Goal: Information Seeking & Learning: Understand process/instructions

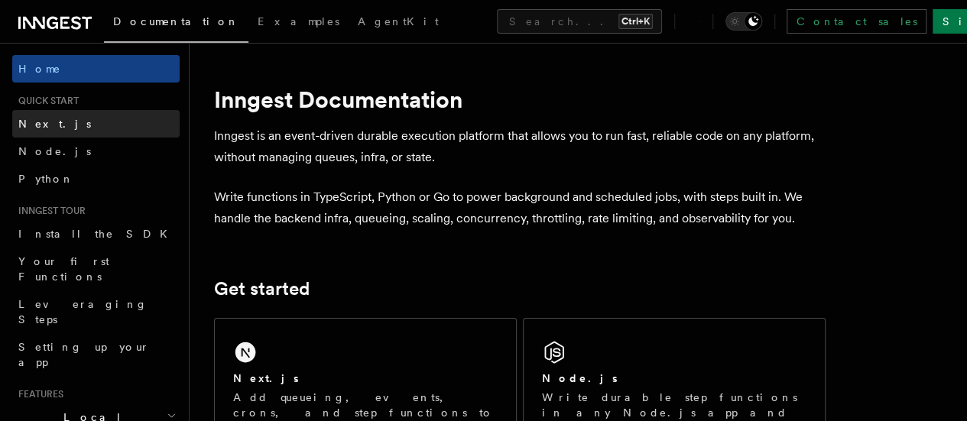
click at [43, 120] on span "Next.js" at bounding box center [54, 124] width 73 height 12
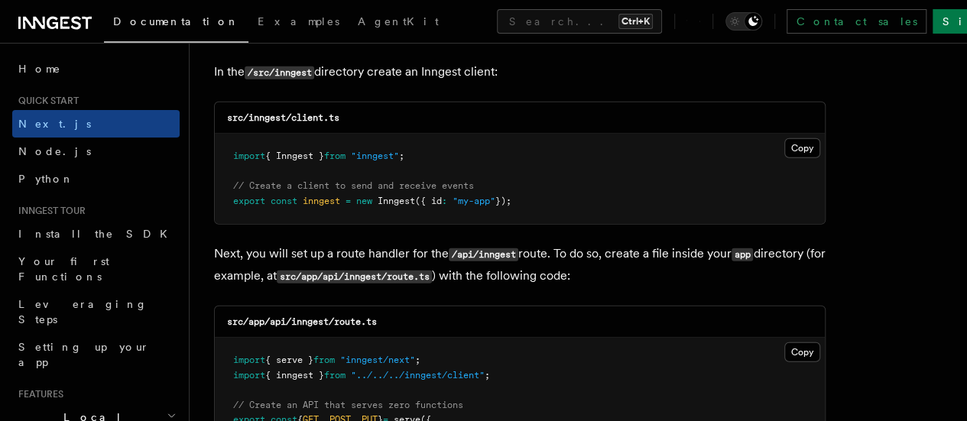
scroll to position [1974, 0]
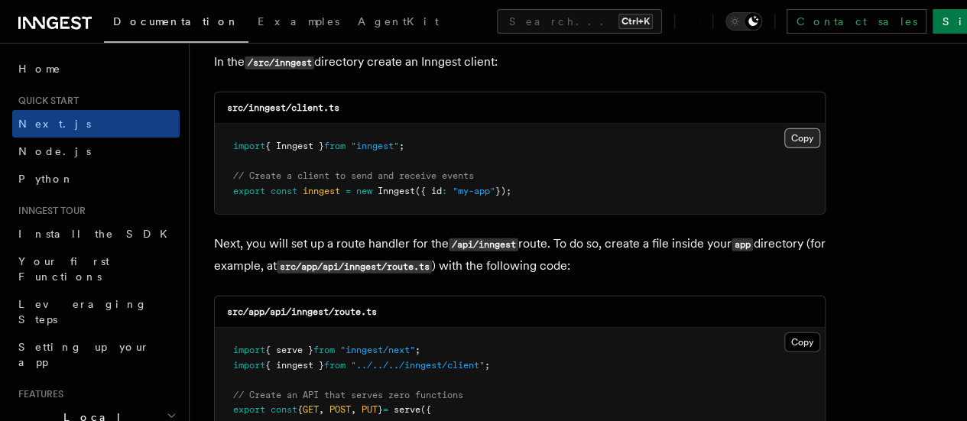
click at [785, 128] on button "Copy Copied" at bounding box center [803, 138] width 36 height 20
click at [785, 131] on button "Copy Copied" at bounding box center [803, 138] width 36 height 20
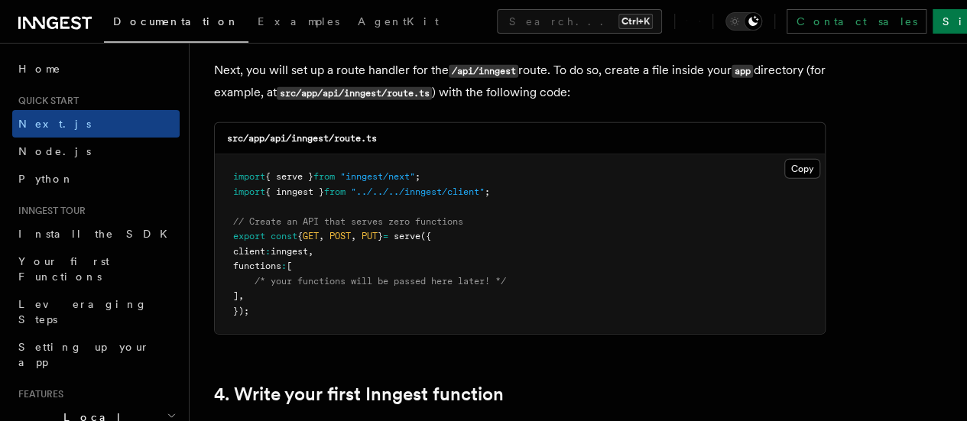
scroll to position [2149, 0]
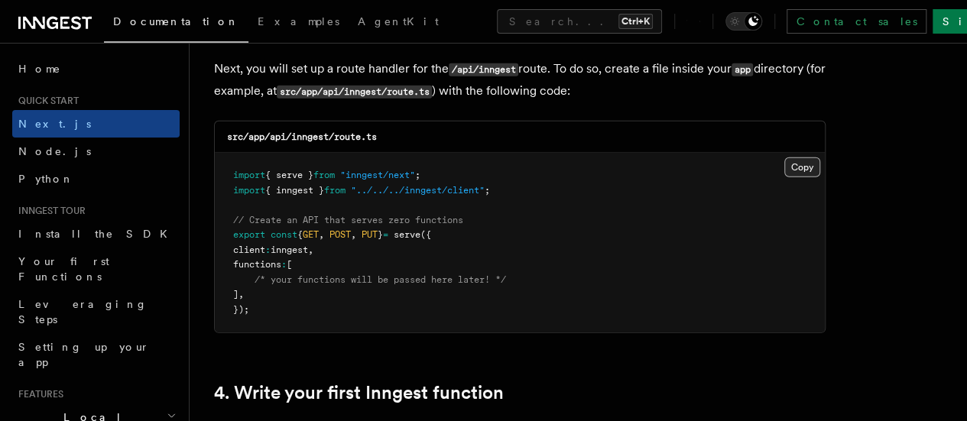
click at [785, 158] on button "Copy Copied" at bounding box center [803, 168] width 36 height 20
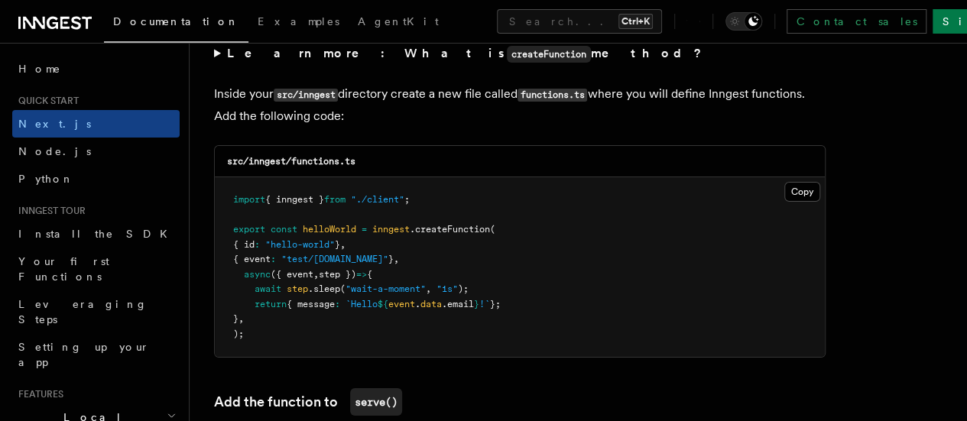
scroll to position [2693, 0]
click at [785, 181] on button "Copy Copied" at bounding box center [803, 191] width 36 height 20
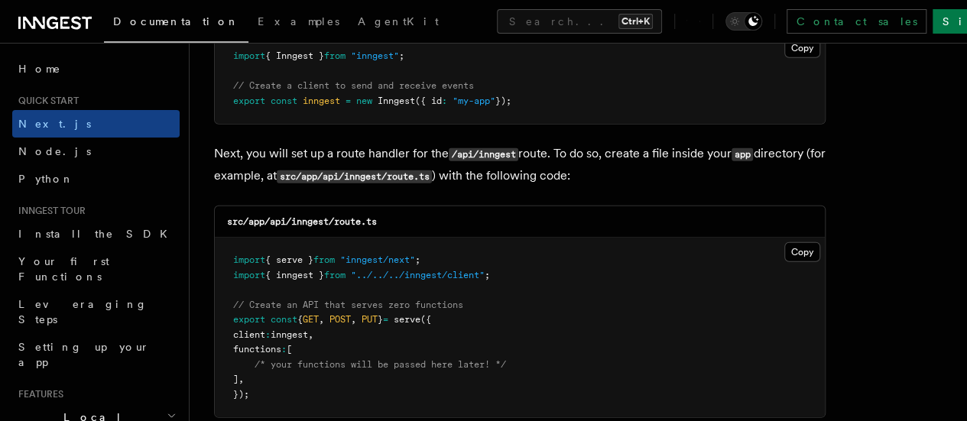
scroll to position [2063, 0]
click at [785, 243] on button "Copy Copied" at bounding box center [803, 253] width 36 height 20
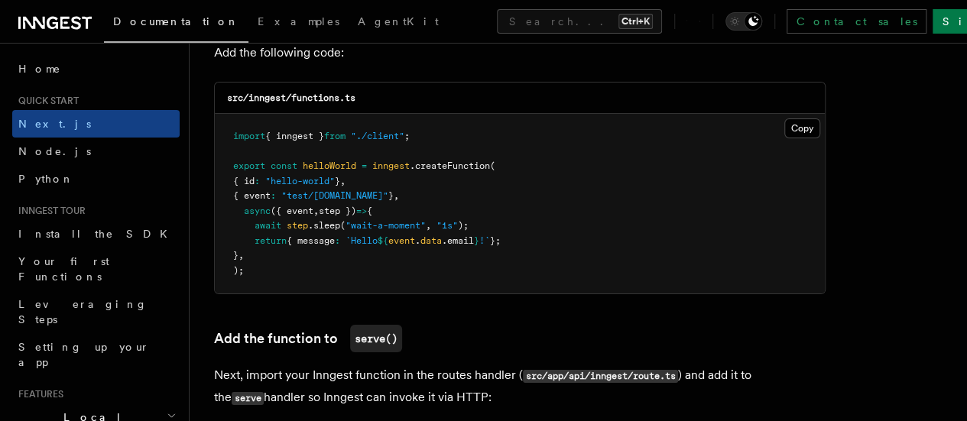
scroll to position [2756, 0]
click at [785, 118] on button "Copy Copied" at bounding box center [803, 128] width 36 height 20
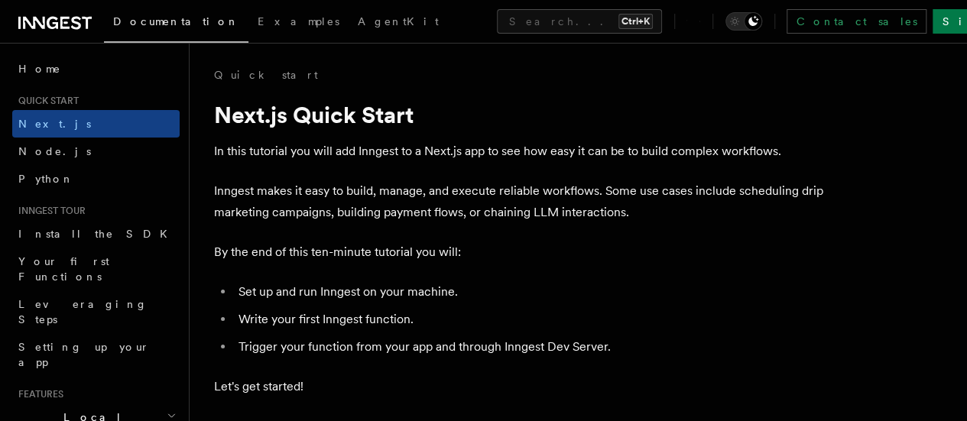
click at [929, 5] on div "Documentation Examples AgentKit Search... Ctrl+K Contact sales Sign Up" at bounding box center [483, 21] width 967 height 43
click at [933, 18] on link "Sign Up" at bounding box center [983, 21] width 101 height 24
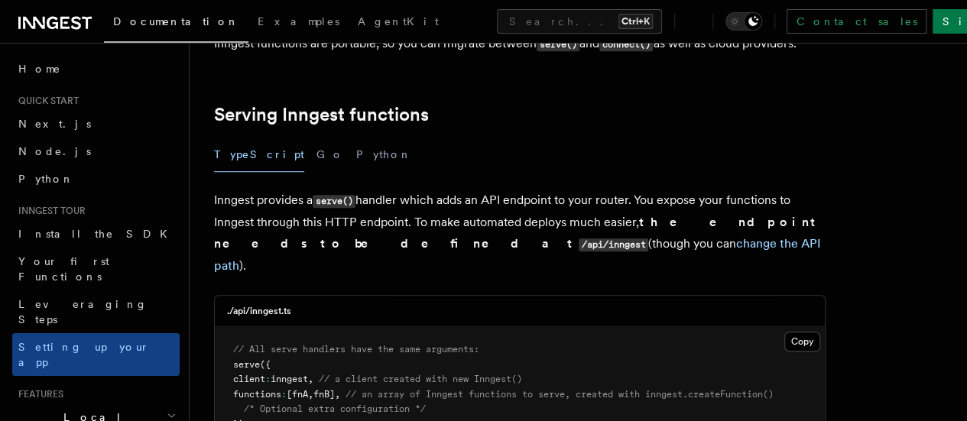
scroll to position [522, 0]
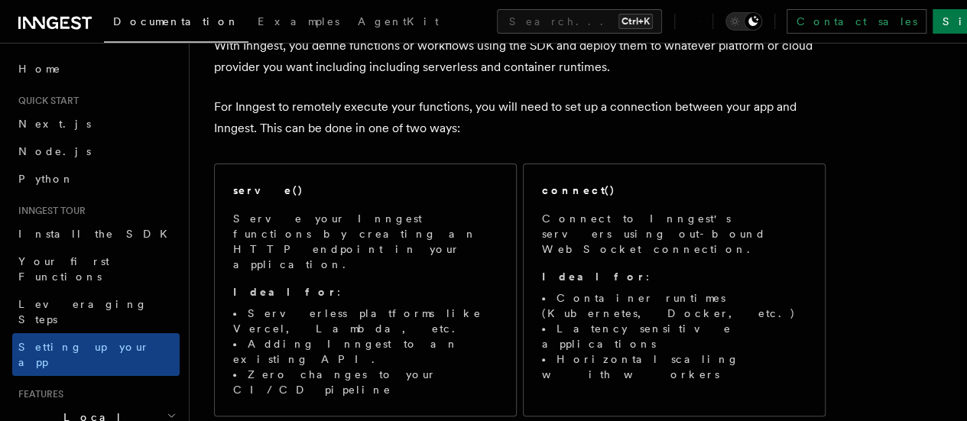
scroll to position [105, 0]
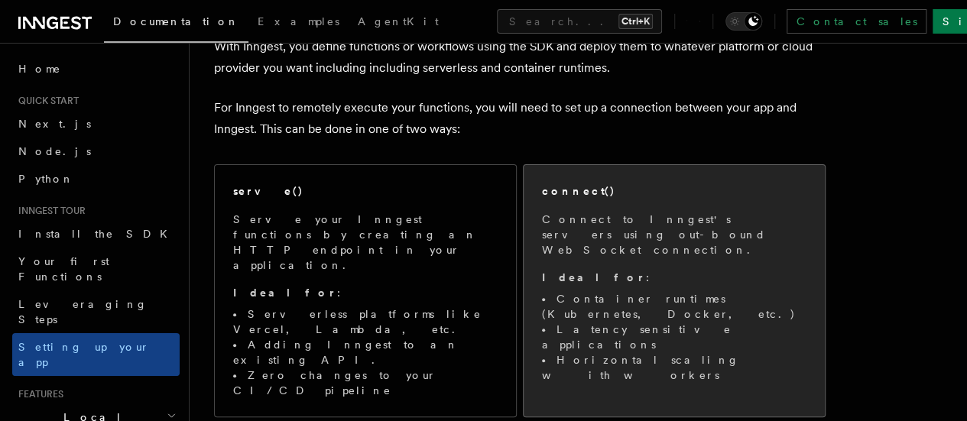
click at [616, 270] on p "Ideal for :" at bounding box center [674, 277] width 265 height 15
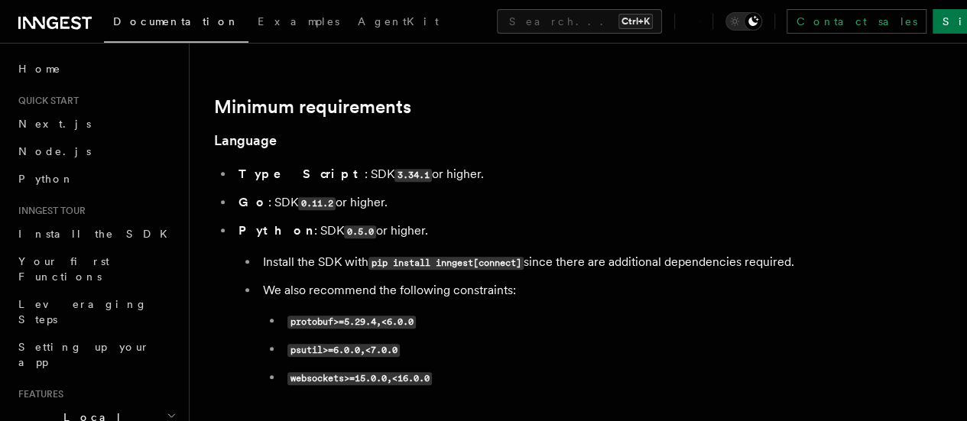
scroll to position [471, 0]
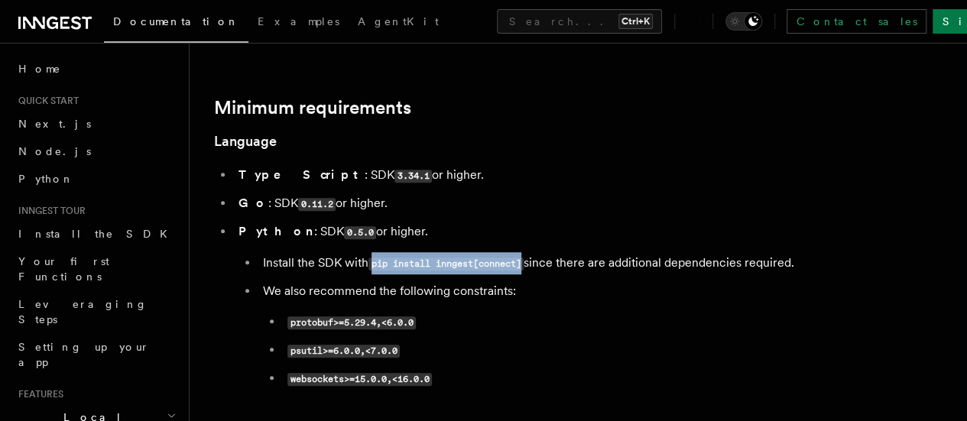
drag, startPoint x: 528, startPoint y: 201, endPoint x: 374, endPoint y: 206, distance: 153.8
click at [374, 258] on code "pip install inngest[connect]" at bounding box center [446, 264] width 155 height 13
copy code "pip install inngest[connect]"
